Goal: Information Seeking & Learning: Find contact information

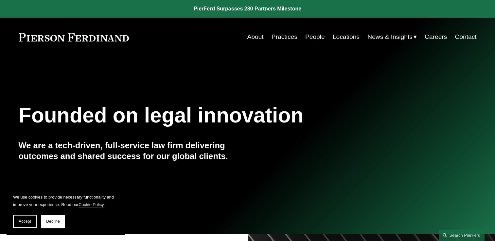
click at [315, 38] on link "People" at bounding box center [315, 37] width 20 height 12
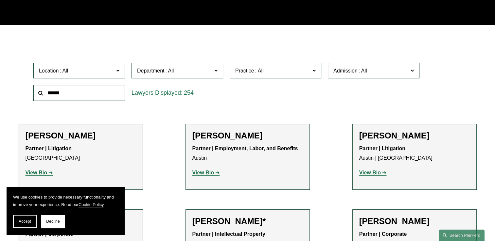
scroll to position [164, 0]
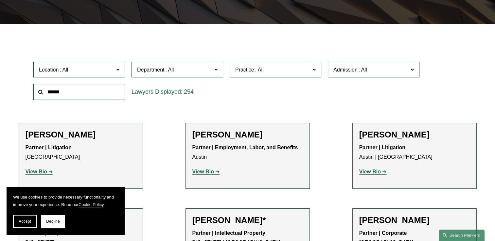
click at [67, 94] on input "text" at bounding box center [79, 92] width 92 height 16
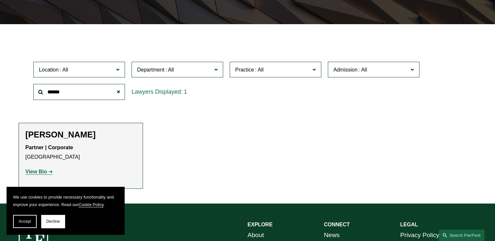
type input "******"
click at [43, 171] on strong "View Bio" at bounding box center [37, 172] width 22 height 6
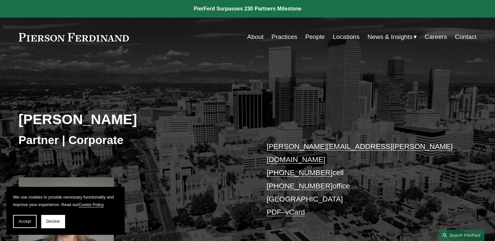
click at [246, 105] on div "Julie Herzog Partner | Corporate julie.herzog@pierferd.com +1.303.246.4189 cell…" at bounding box center [247, 169] width 495 height 197
click at [233, 92] on div "Julie Herzog Partner | Corporate julie.herzog@pierferd.com +1.303.246.4189 cell…" at bounding box center [247, 169] width 495 height 197
drag, startPoint x: 443, startPoint y: 87, endPoint x: 415, endPoint y: 83, distance: 28.0
click at [443, 87] on div "Julie Herzog Partner | Corporate julie.herzog@pierferd.com +1.303.246.4189 cell…" at bounding box center [247, 169] width 495 height 197
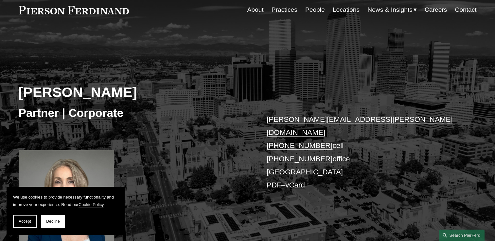
scroll to position [33, 0]
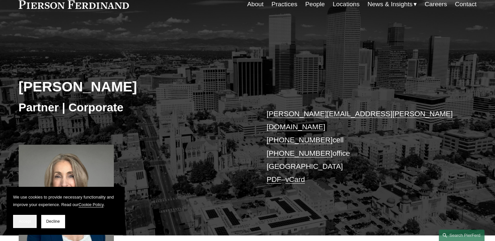
click at [23, 220] on span "Accept" at bounding box center [25, 221] width 12 height 5
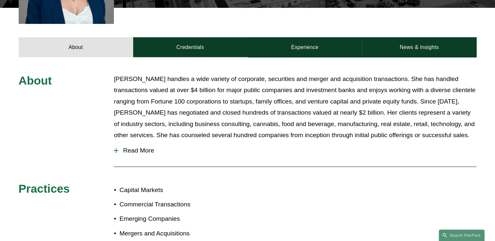
scroll to position [262, 0]
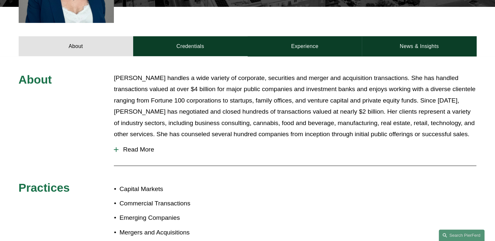
click at [135, 146] on span "Read More" at bounding box center [297, 149] width 358 height 7
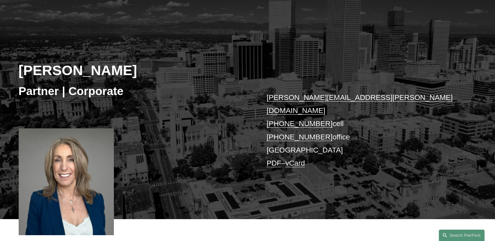
scroll to position [0, 0]
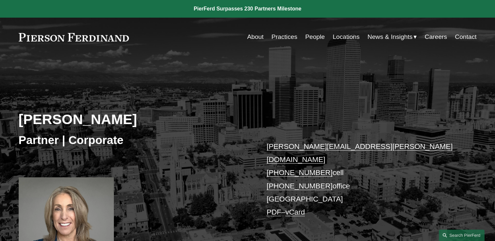
click at [184, 152] on div "Julie Herzog Partner | Corporate julie.herzog@pierferd.com +1.303.246.4189 cell…" at bounding box center [247, 169] width 495 height 197
click at [175, 99] on div "Julie Herzog Partner | Corporate julie.herzog@pierferd.com +1.303.246.4189 cell…" at bounding box center [247, 169] width 495 height 197
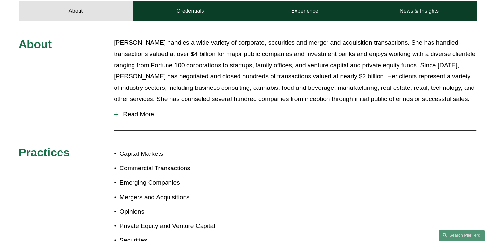
scroll to position [294, 0]
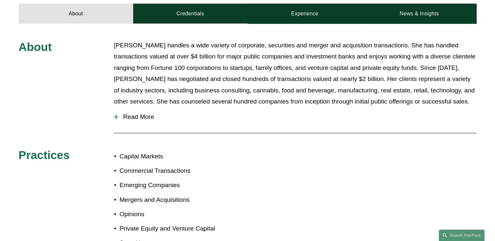
click at [129, 113] on span "Read More" at bounding box center [297, 116] width 358 height 7
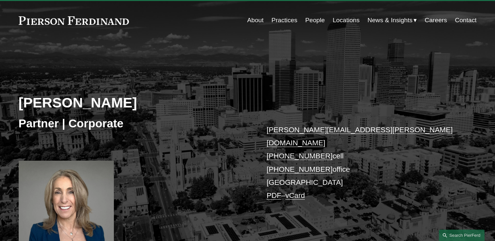
scroll to position [0, 0]
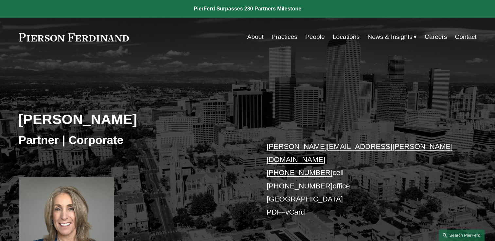
click at [89, 37] on link at bounding box center [74, 37] width 111 height 9
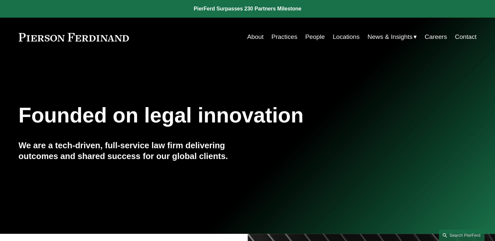
click at [340, 37] on link "Locations" at bounding box center [346, 37] width 27 height 12
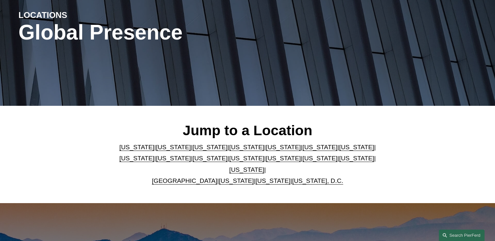
scroll to position [87, 0]
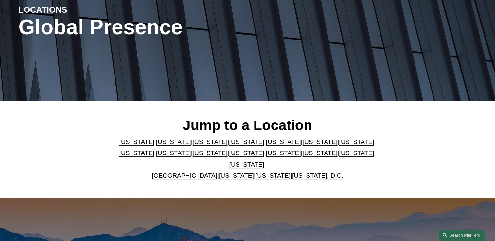
click at [193, 145] on link "Colorado" at bounding box center [210, 142] width 35 height 7
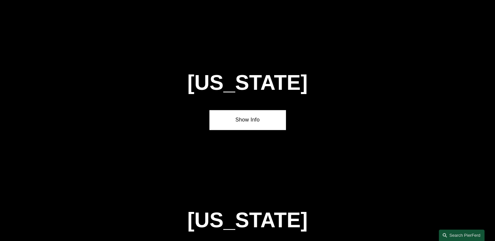
scroll to position [556, 0]
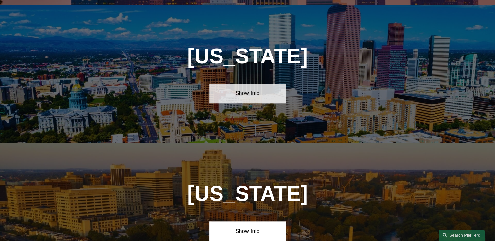
click at [250, 88] on link "Show Info" at bounding box center [247, 94] width 76 height 20
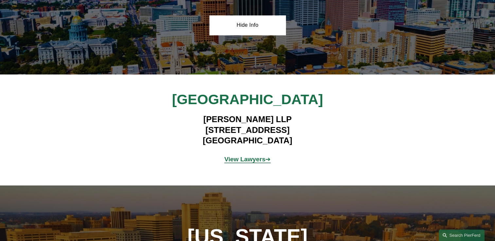
scroll to position [643, 0]
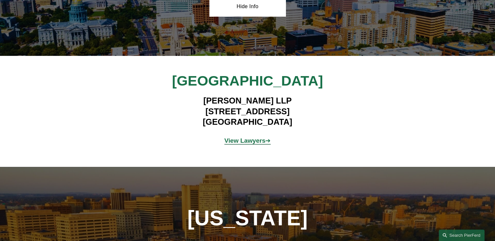
click at [238, 137] on strong "View Lawyers" at bounding box center [244, 140] width 41 height 7
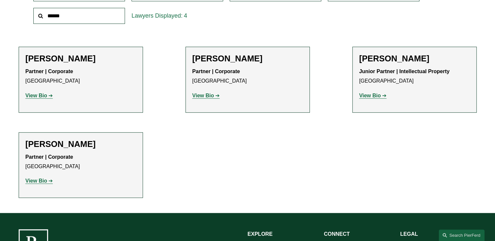
scroll to position [262, 0]
